Goal: Task Accomplishment & Management: Use online tool/utility

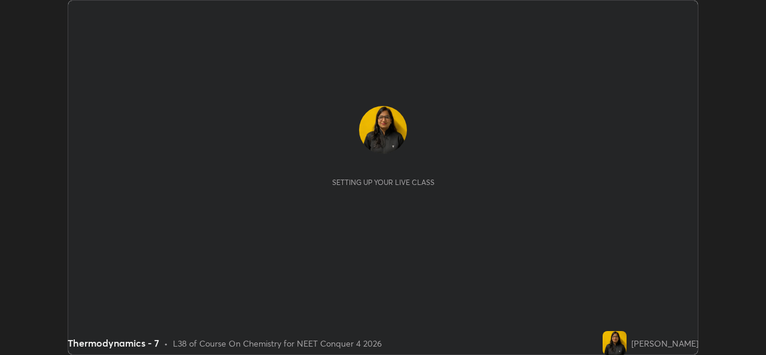
scroll to position [355, 765]
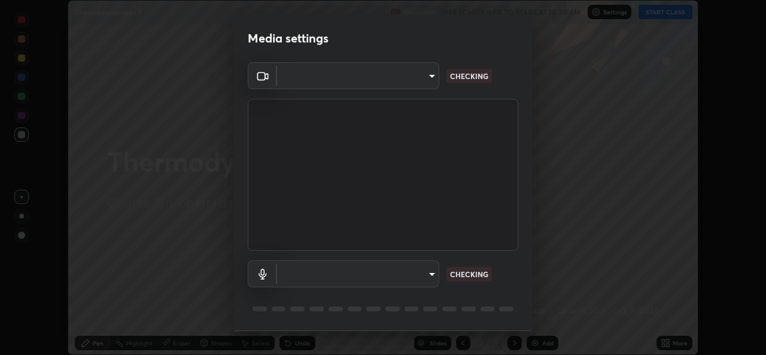
type input "543f6dd7cf1c6d0aa6bd558e202a88d07b5a4d761673354d02a604c193450d79"
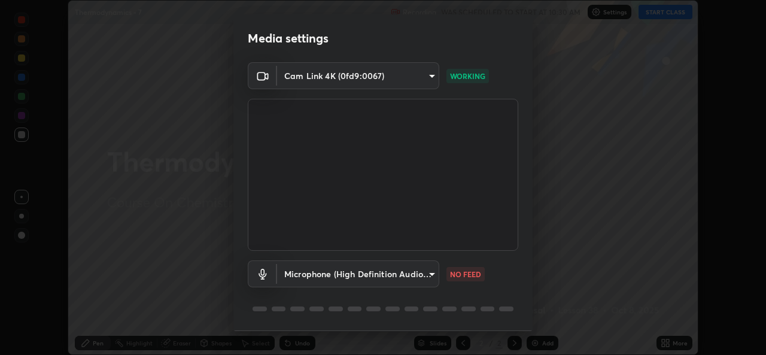
scroll to position [38, 0]
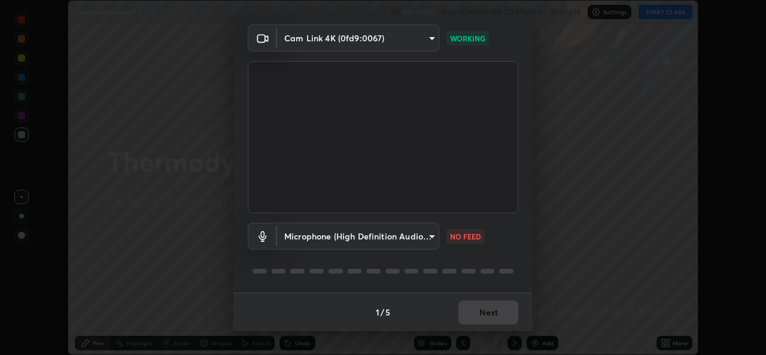
click at [431, 234] on body "Erase all Thermodynamics - 7 Recording WAS SCHEDULED TO START AT 10:30 AM Setti…" at bounding box center [383, 177] width 766 height 355
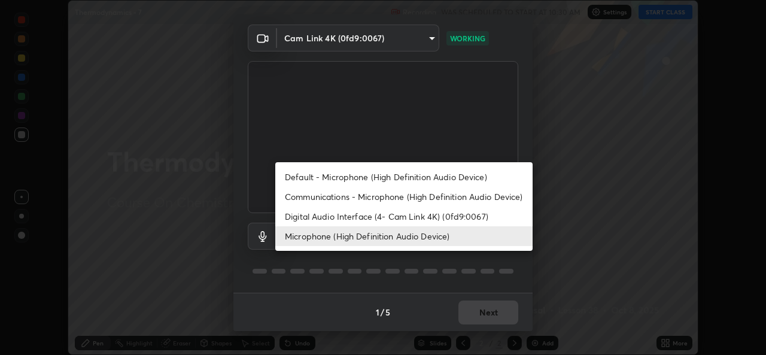
click at [331, 176] on li "Default - Microphone (High Definition Audio Device)" at bounding box center [403, 177] width 257 height 20
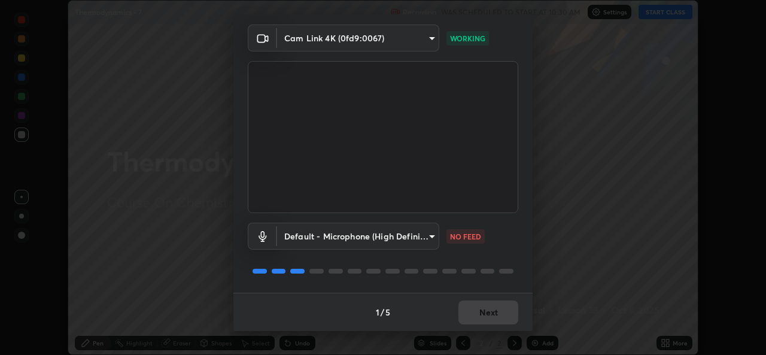
click at [430, 238] on body "Erase all Thermodynamics - 7 Recording WAS SCHEDULED TO START AT 10:30 AM Setti…" at bounding box center [383, 177] width 766 height 355
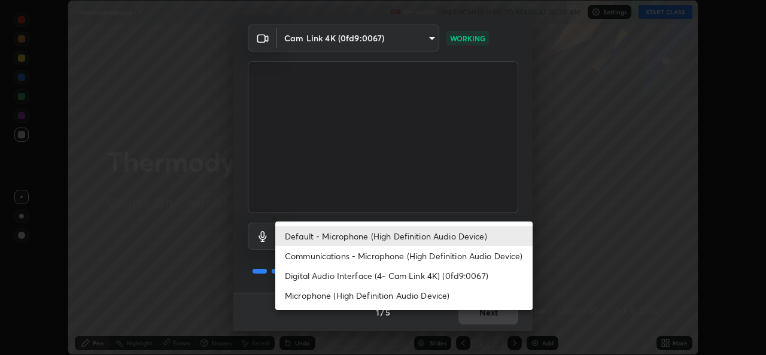
click at [317, 300] on li "Microphone (High Definition Audio Device)" at bounding box center [403, 295] width 257 height 20
type input "99848f2a9d109760ec62b66e2f255c73a791916cfc686045695a6d5e2156f403"
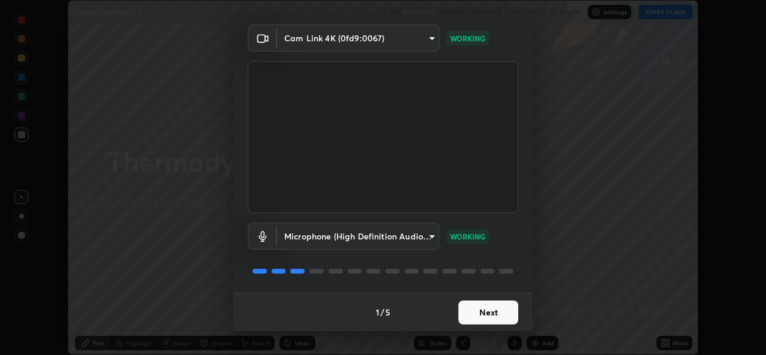
click at [485, 310] on button "Next" at bounding box center [488, 312] width 60 height 24
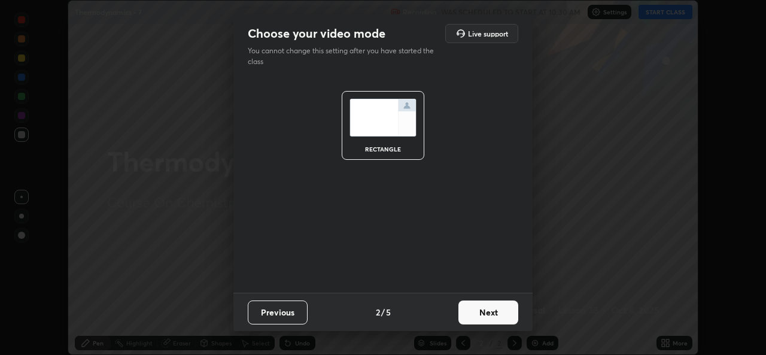
click at [483, 316] on button "Next" at bounding box center [488, 312] width 60 height 24
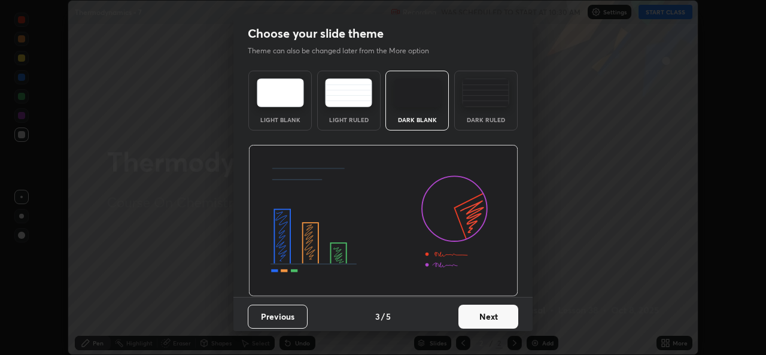
click at [495, 318] on button "Next" at bounding box center [488, 316] width 60 height 24
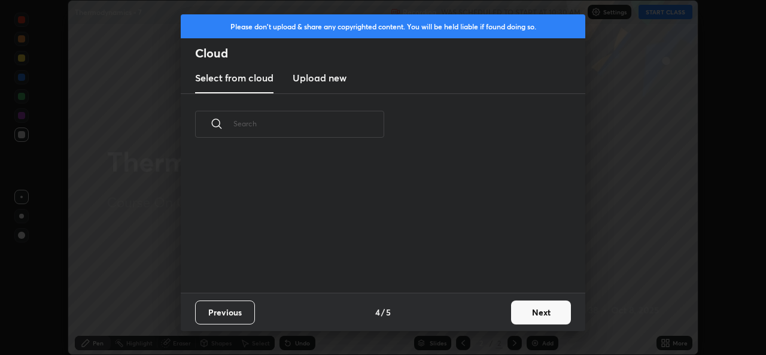
click at [499, 317] on div "Previous 4 / 5 Next" at bounding box center [383, 311] width 404 height 38
click at [523, 311] on button "Next" at bounding box center [541, 312] width 60 height 24
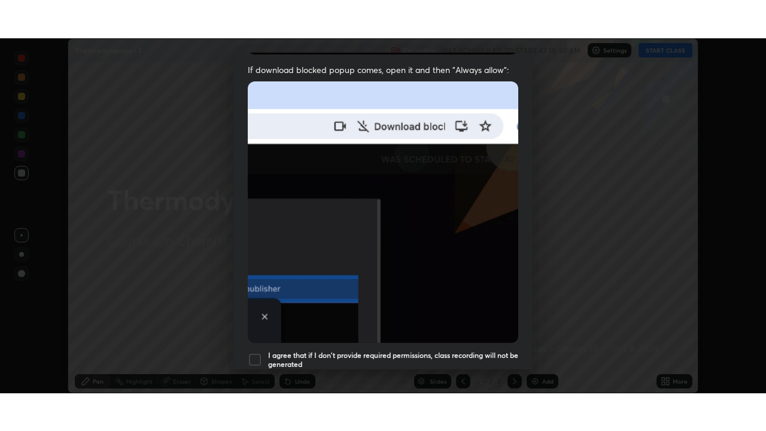
scroll to position [282, 0]
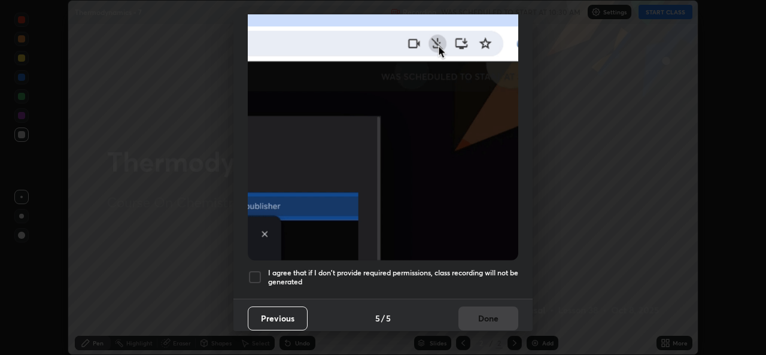
click at [257, 271] on div at bounding box center [255, 277] width 14 height 14
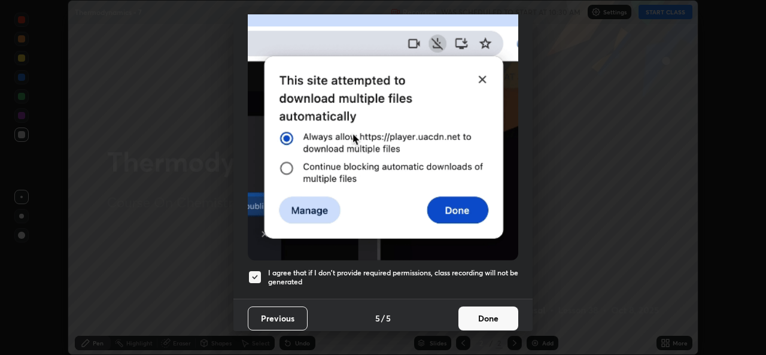
click at [481, 315] on button "Done" at bounding box center [488, 318] width 60 height 24
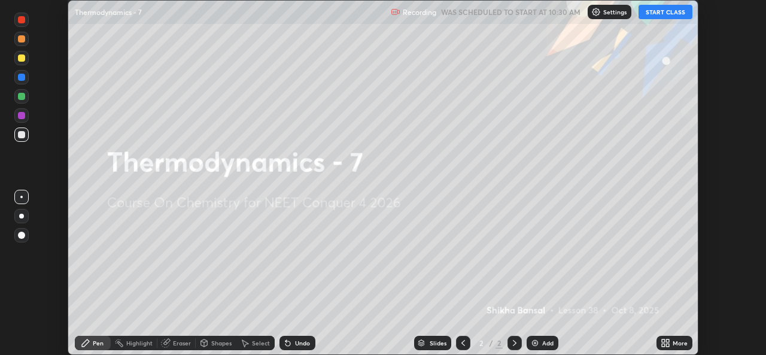
click at [653, 17] on button "START CLASS" at bounding box center [665, 12] width 54 height 14
click at [678, 343] on div "More" at bounding box center [679, 343] width 15 height 6
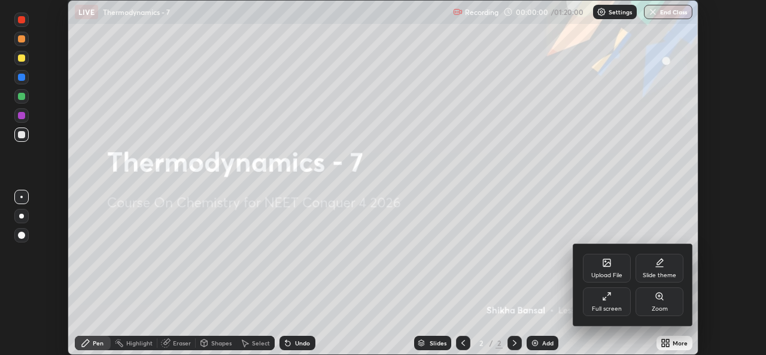
click at [601, 298] on div "Full screen" at bounding box center [607, 301] width 48 height 29
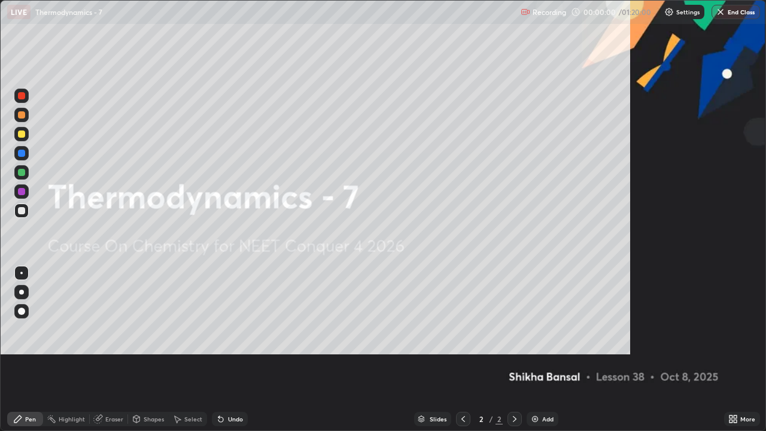
scroll to position [431, 766]
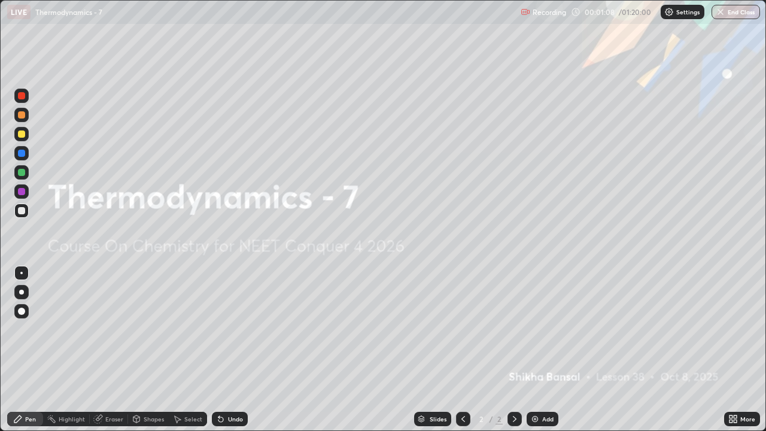
click at [539, 354] on div "Add" at bounding box center [542, 418] width 32 height 14
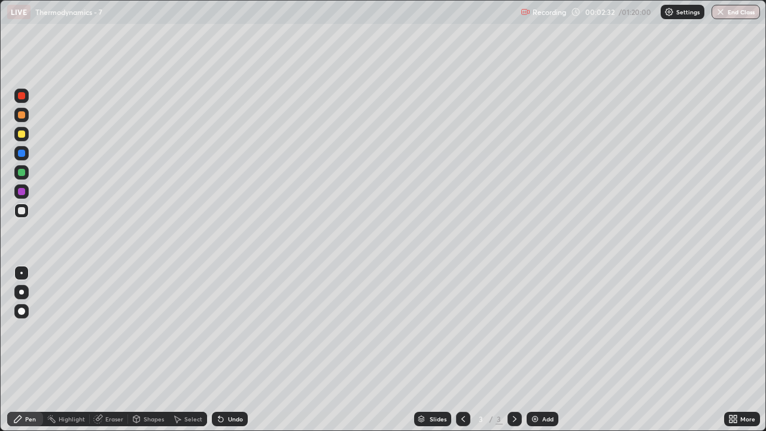
click at [25, 138] on div at bounding box center [21, 134] width 14 height 14
click at [26, 213] on div at bounding box center [21, 210] width 14 height 14
click at [536, 354] on img at bounding box center [535, 419] width 10 height 10
click at [24, 134] on div at bounding box center [21, 133] width 7 height 7
click at [24, 213] on div at bounding box center [21, 210] width 7 height 7
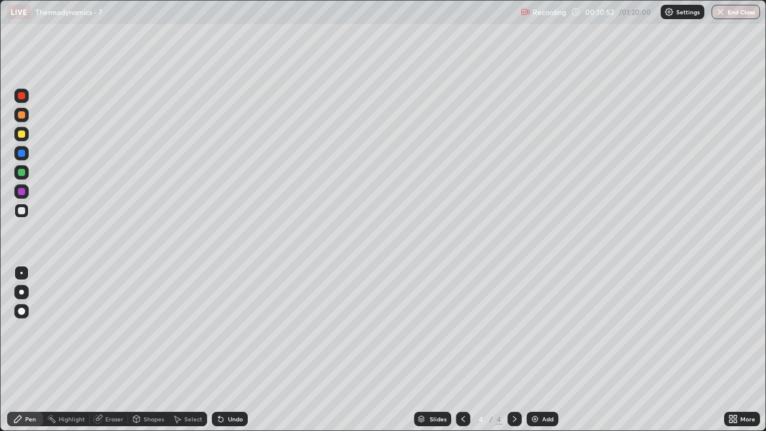
click at [25, 135] on div at bounding box center [21, 133] width 7 height 7
click at [22, 211] on div at bounding box center [21, 210] width 7 height 7
click at [236, 354] on div "Undo" at bounding box center [235, 419] width 15 height 6
click at [28, 134] on div at bounding box center [21, 134] width 14 height 14
click at [21, 173] on div at bounding box center [21, 172] width 7 height 7
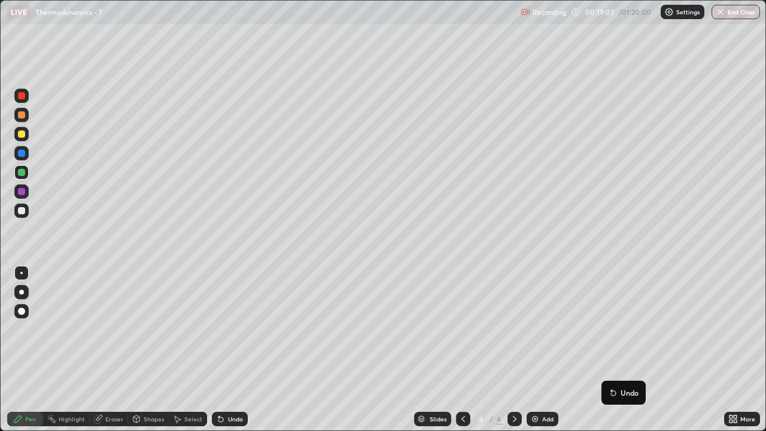
click at [538, 354] on img at bounding box center [535, 419] width 10 height 10
click at [26, 133] on div at bounding box center [21, 134] width 14 height 14
click at [22, 211] on div at bounding box center [21, 210] width 7 height 7
click at [240, 354] on div "Undo" at bounding box center [235, 419] width 15 height 6
click at [25, 171] on div at bounding box center [21, 172] width 7 height 7
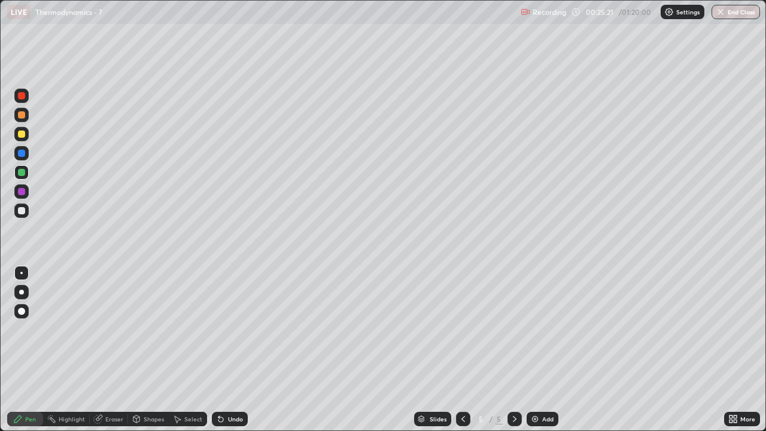
click at [533, 354] on img at bounding box center [535, 419] width 10 height 10
click at [26, 212] on div at bounding box center [21, 210] width 14 height 14
click at [24, 171] on div at bounding box center [21, 172] width 7 height 7
click at [468, 354] on div at bounding box center [463, 418] width 14 height 14
click at [513, 354] on icon at bounding box center [515, 419] width 10 height 10
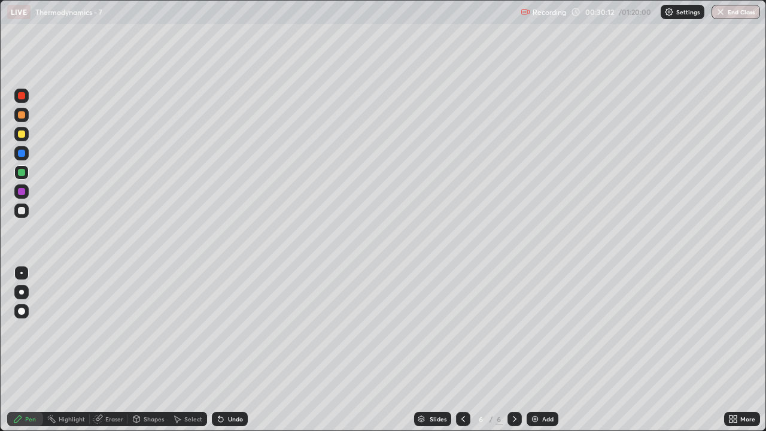
click at [536, 354] on img at bounding box center [535, 419] width 10 height 10
click at [24, 132] on div at bounding box center [21, 133] width 7 height 7
click at [26, 208] on div at bounding box center [21, 210] width 14 height 14
click at [732, 60] on p "Undo" at bounding box center [723, 64] width 18 height 10
click at [466, 354] on div at bounding box center [463, 418] width 14 height 14
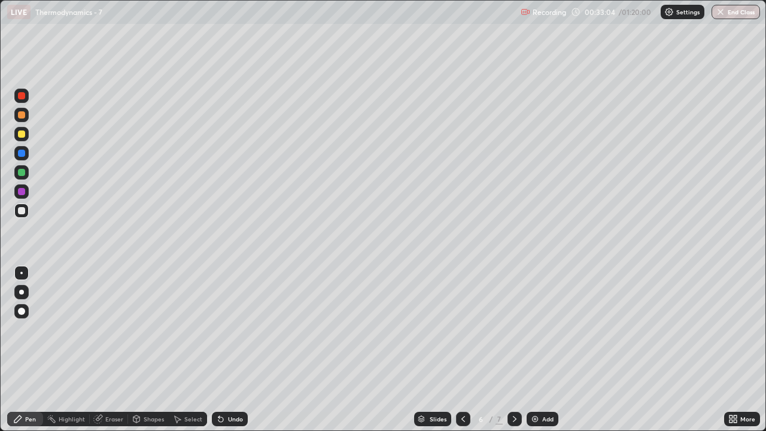
click at [467, 354] on div at bounding box center [463, 418] width 14 height 14
click at [513, 354] on div at bounding box center [514, 418] width 14 height 14
click at [513, 354] on icon at bounding box center [515, 419] width 10 height 10
click at [536, 354] on div "Add" at bounding box center [542, 418] width 32 height 14
click at [23, 136] on div at bounding box center [21, 133] width 7 height 7
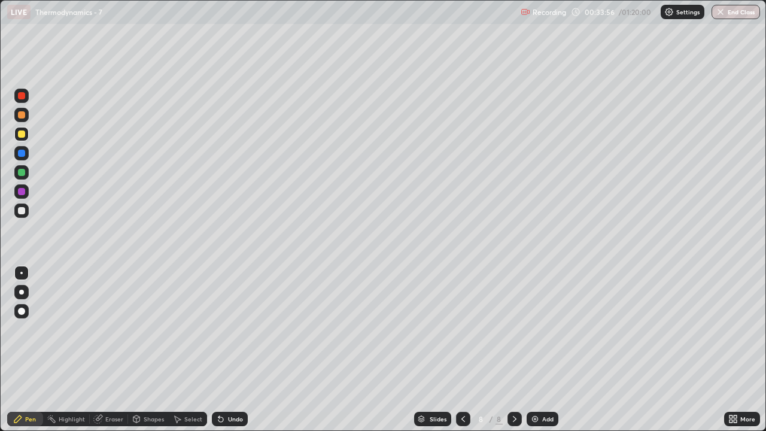
click at [462, 354] on icon at bounding box center [463, 419] width 10 height 10
click at [511, 354] on icon at bounding box center [515, 419] width 10 height 10
click at [513, 354] on icon at bounding box center [515, 419] width 10 height 10
click at [25, 211] on div at bounding box center [21, 210] width 7 height 7
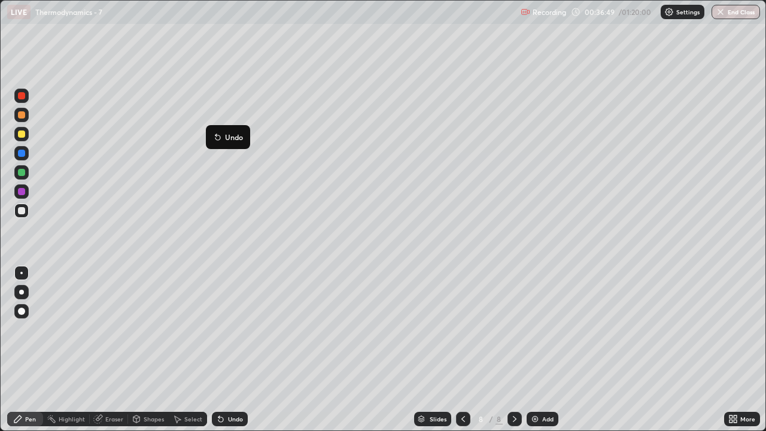
click at [22, 134] on div at bounding box center [21, 133] width 7 height 7
click at [22, 209] on div at bounding box center [21, 210] width 7 height 7
click at [230, 354] on div "Undo" at bounding box center [235, 419] width 15 height 6
click at [228, 354] on div "Undo" at bounding box center [235, 419] width 15 height 6
click at [236, 354] on div "Undo" at bounding box center [235, 419] width 15 height 6
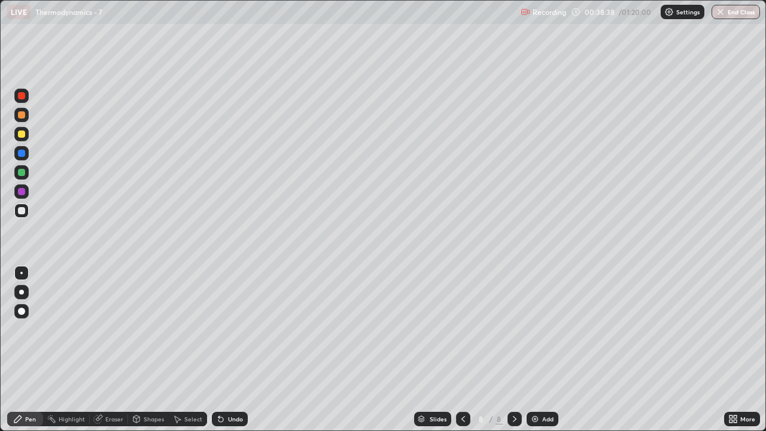
click at [28, 178] on div at bounding box center [21, 172] width 14 height 19
click at [228, 354] on div "Undo" at bounding box center [235, 419] width 15 height 6
click at [538, 354] on div "Add" at bounding box center [542, 418] width 32 height 14
click at [22, 135] on div at bounding box center [21, 133] width 7 height 7
click at [460, 354] on div at bounding box center [463, 419] width 14 height 24
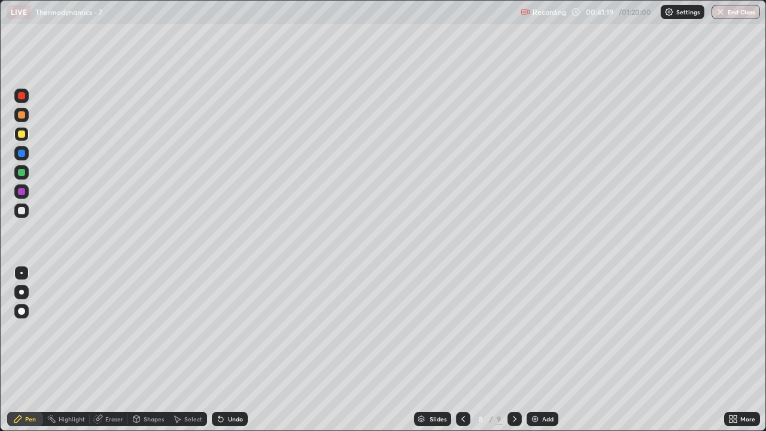
click at [514, 354] on div at bounding box center [514, 418] width 14 height 14
click at [24, 213] on div at bounding box center [21, 210] width 7 height 7
click at [536, 354] on img at bounding box center [535, 419] width 10 height 10
click at [23, 137] on div at bounding box center [21, 133] width 7 height 7
click at [22, 176] on div at bounding box center [21, 172] width 14 height 14
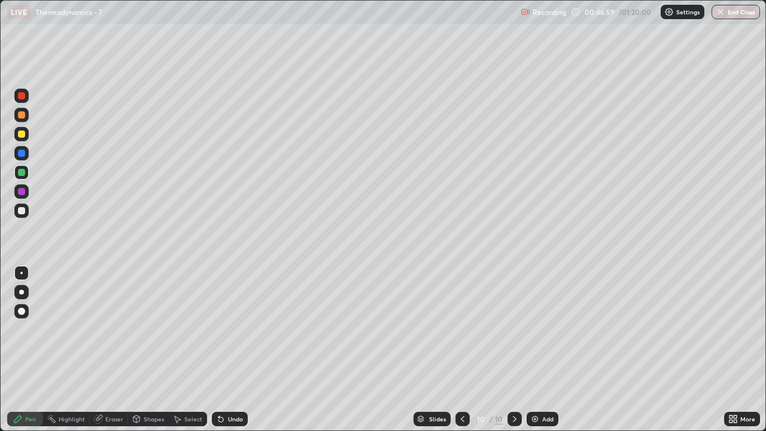
click at [22, 134] on div at bounding box center [21, 133] width 7 height 7
click at [27, 209] on div at bounding box center [21, 210] width 14 height 14
click at [543, 354] on div "Add" at bounding box center [542, 418] width 32 height 14
click at [26, 135] on div at bounding box center [21, 134] width 14 height 14
click at [25, 209] on div at bounding box center [21, 210] width 7 height 7
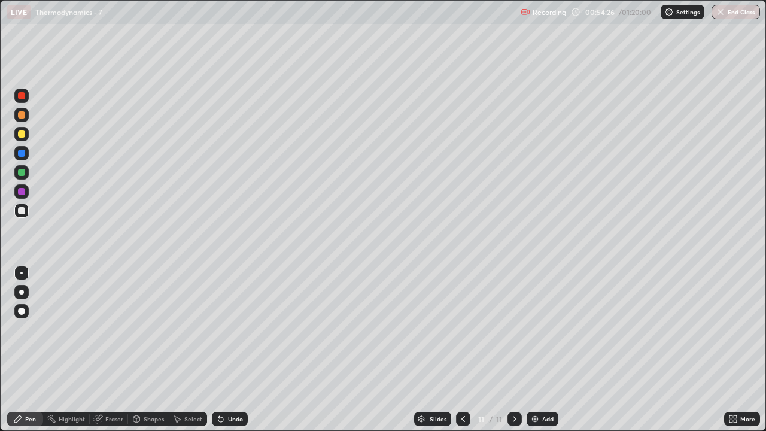
click at [23, 134] on div at bounding box center [21, 133] width 7 height 7
click at [26, 174] on div at bounding box center [21, 172] width 14 height 14
click at [72, 354] on div "Highlight" at bounding box center [72, 419] width 26 height 6
click at [112, 354] on div "Eraser" at bounding box center [114, 419] width 18 height 6
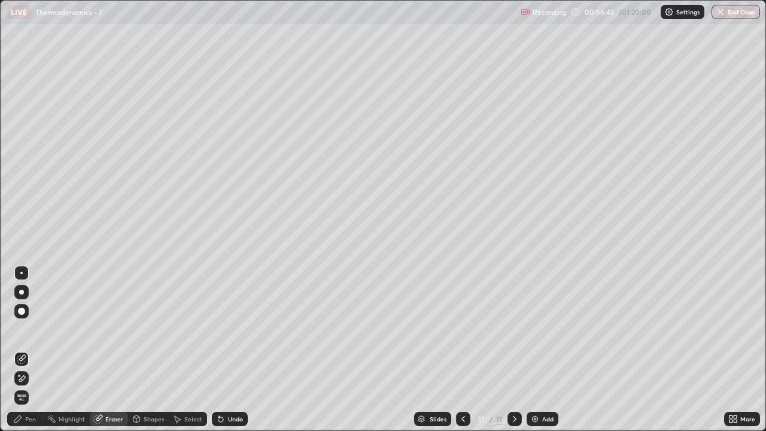
click at [34, 354] on div "Pen" at bounding box center [30, 419] width 11 height 6
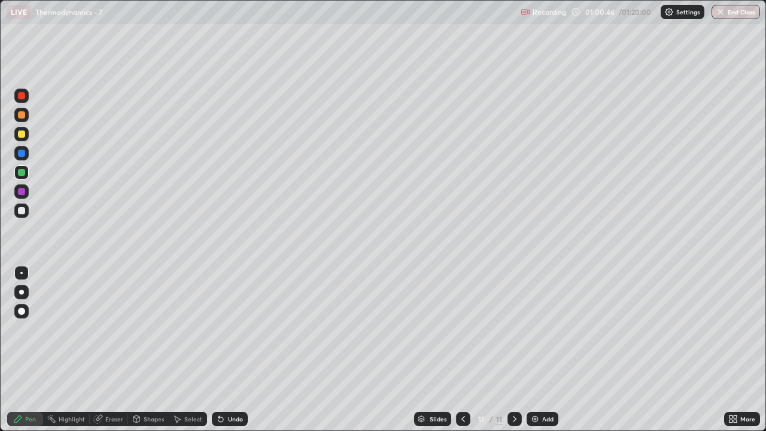
click at [536, 354] on img at bounding box center [535, 419] width 10 height 10
click at [28, 130] on div at bounding box center [21, 134] width 14 height 14
click at [26, 212] on div at bounding box center [21, 210] width 14 height 14
click at [232, 354] on div "Undo" at bounding box center [230, 418] width 36 height 14
click at [231, 354] on div "Undo" at bounding box center [230, 418] width 36 height 14
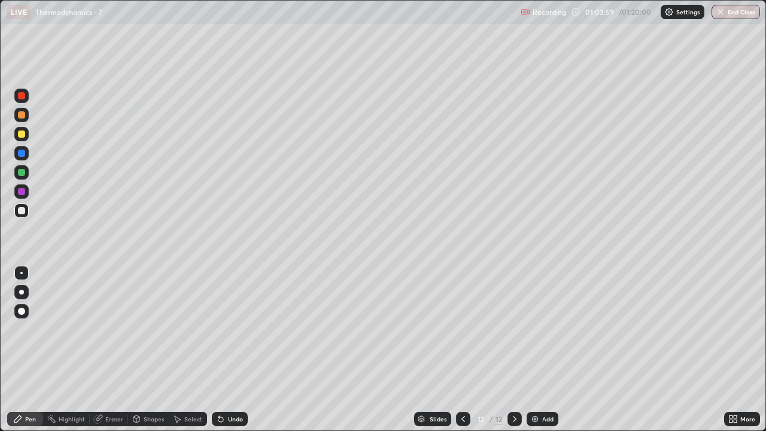
click at [25, 139] on div at bounding box center [21, 134] width 14 height 14
click at [23, 212] on div at bounding box center [21, 210] width 7 height 7
click at [229, 354] on div "Undo" at bounding box center [235, 419] width 15 height 6
click at [227, 354] on div "Undo" at bounding box center [230, 418] width 36 height 14
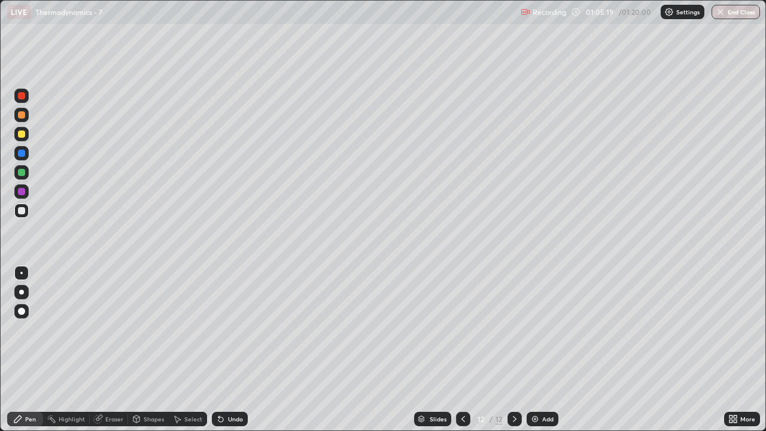
click at [20, 170] on div at bounding box center [21, 172] width 7 height 7
click at [538, 354] on div "Add" at bounding box center [542, 418] width 32 height 14
click at [23, 135] on div at bounding box center [21, 133] width 7 height 7
click at [28, 213] on div at bounding box center [21, 210] width 14 height 14
click at [538, 354] on div "Add" at bounding box center [542, 418] width 32 height 14
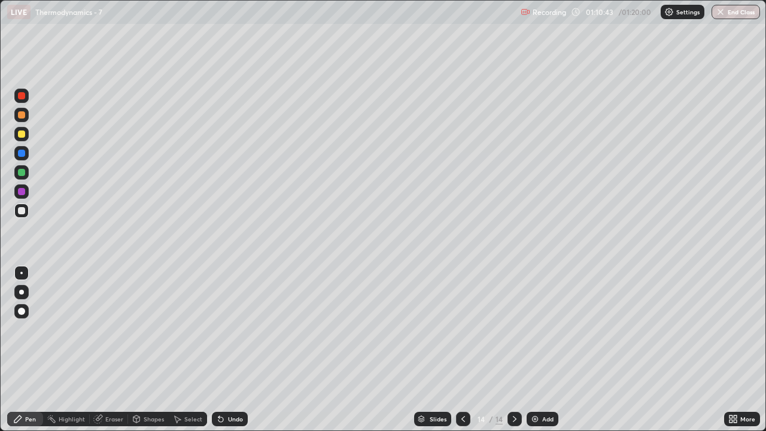
click at [24, 175] on div at bounding box center [21, 172] width 7 height 7
click at [22, 134] on div at bounding box center [21, 133] width 7 height 7
click at [741, 10] on button "End Class" at bounding box center [735, 12] width 48 height 14
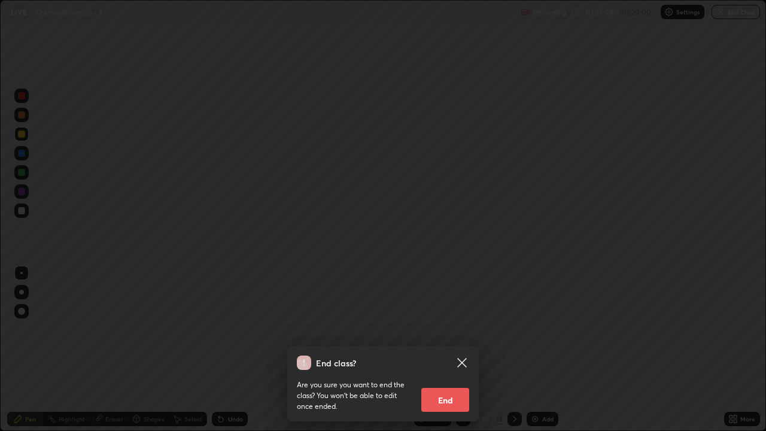
click at [447, 354] on button "End" at bounding box center [445, 400] width 48 height 24
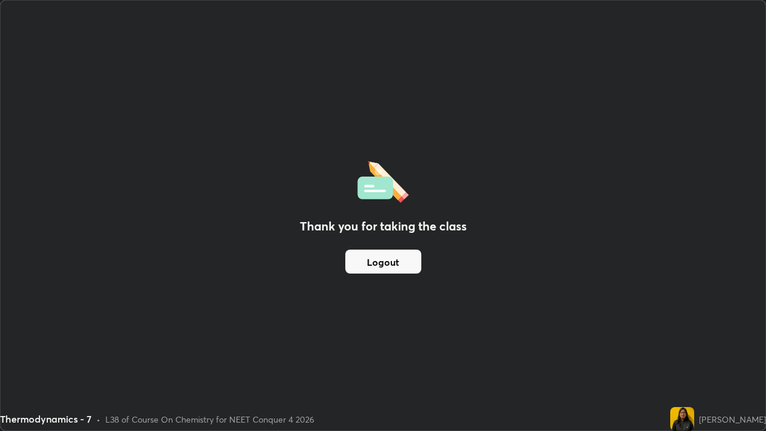
click at [395, 261] on button "Logout" at bounding box center [383, 261] width 76 height 24
click at [397, 257] on button "Logout" at bounding box center [383, 261] width 76 height 24
